Goal: Task Accomplishment & Management: Use online tool/utility

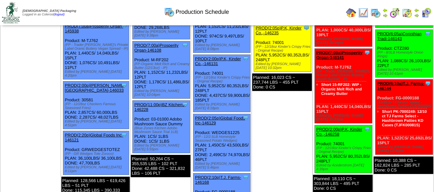
scroll to position [225, 0]
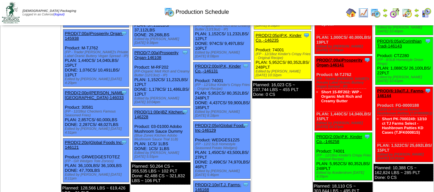
click at [214, 64] on link "PROD(2:00p)P.K, Kinder Co.,-146131" at bounding box center [218, 69] width 46 height 10
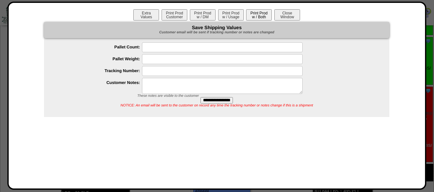
click at [261, 14] on button "Print Prod w / Both" at bounding box center [259, 14] width 26 height 11
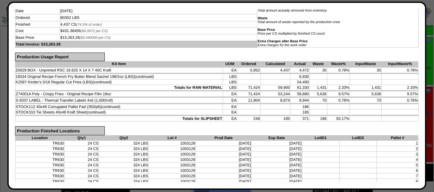
scroll to position [0, 0]
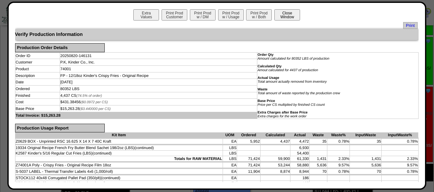
click at [287, 15] on button "Close Window" at bounding box center [287, 14] width 26 height 11
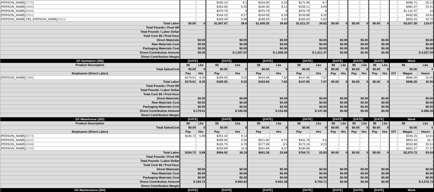
scroll to position [1767, 0]
click at [206, 67] on td "$$" at bounding box center [217, 65] width 22 height 4
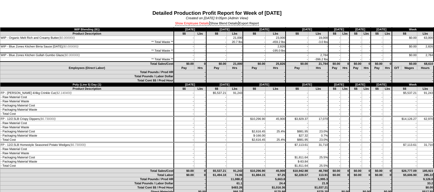
click at [196, 22] on link "Show Employee Details" at bounding box center [192, 24] width 34 height 4
